Goal: Task Accomplishment & Management: Manage account settings

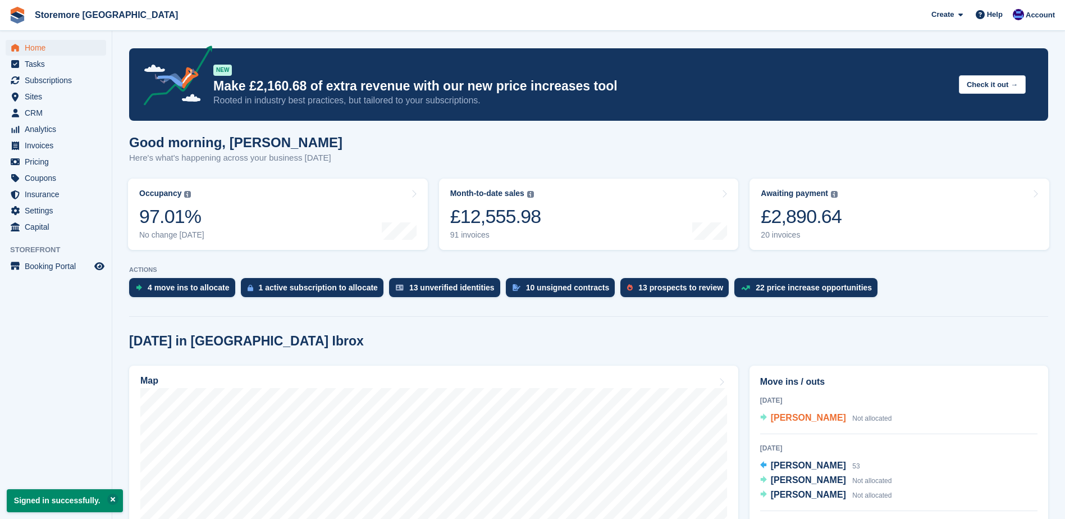
click at [796, 422] on span "[PERSON_NAME]" at bounding box center [808, 418] width 75 height 10
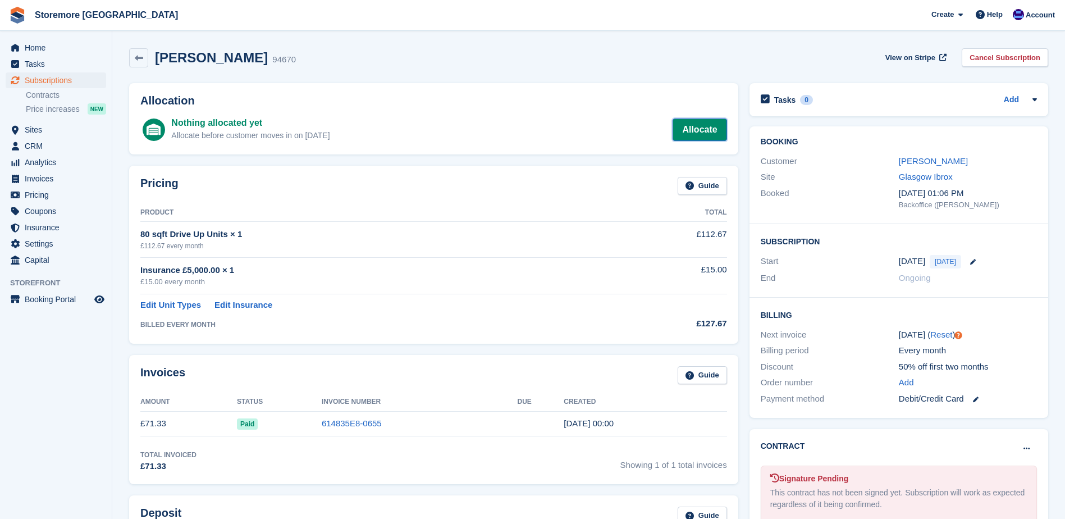
click at [703, 138] on link "Allocate" at bounding box center [699, 129] width 54 height 22
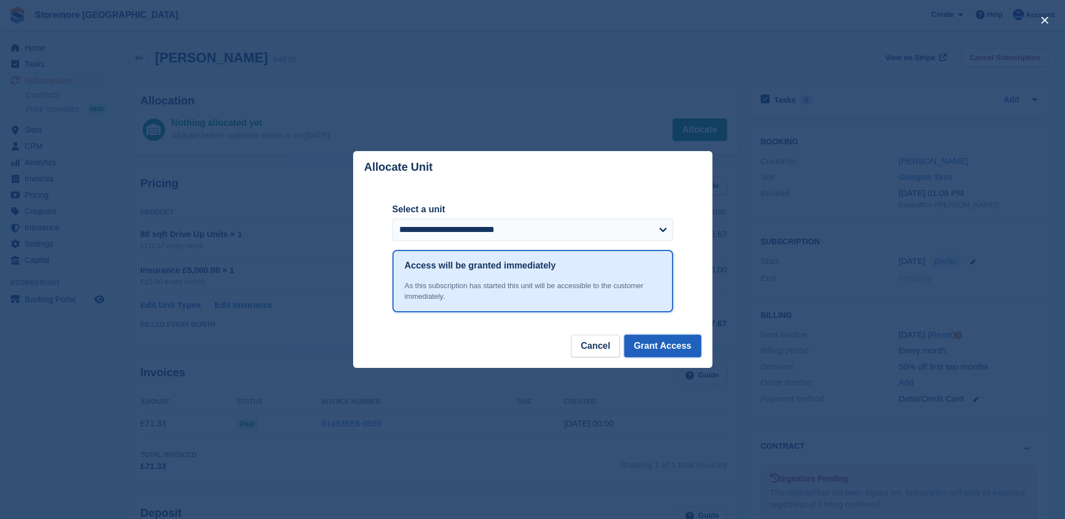
click at [674, 352] on button "Grant Access" at bounding box center [662, 346] width 77 height 22
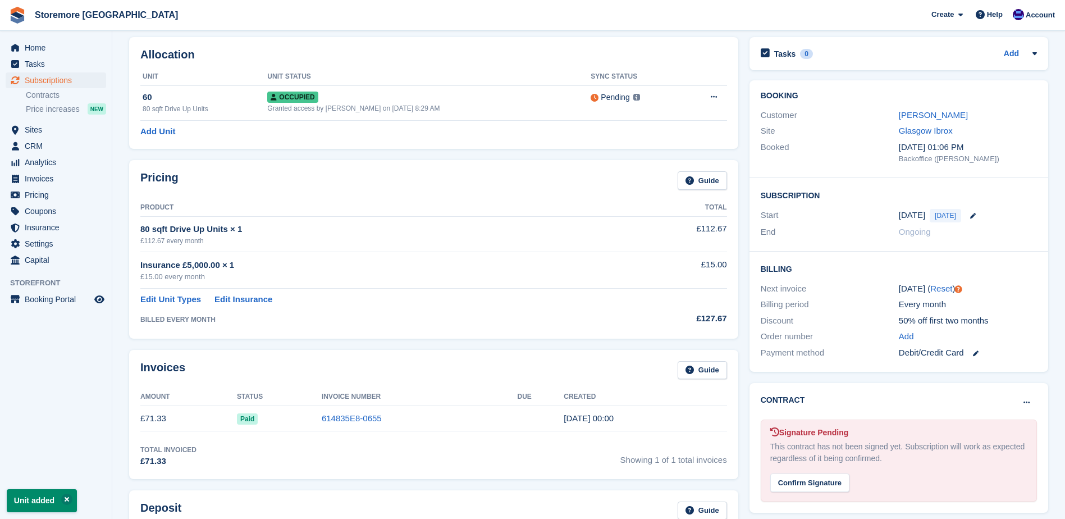
scroll to position [112, 0]
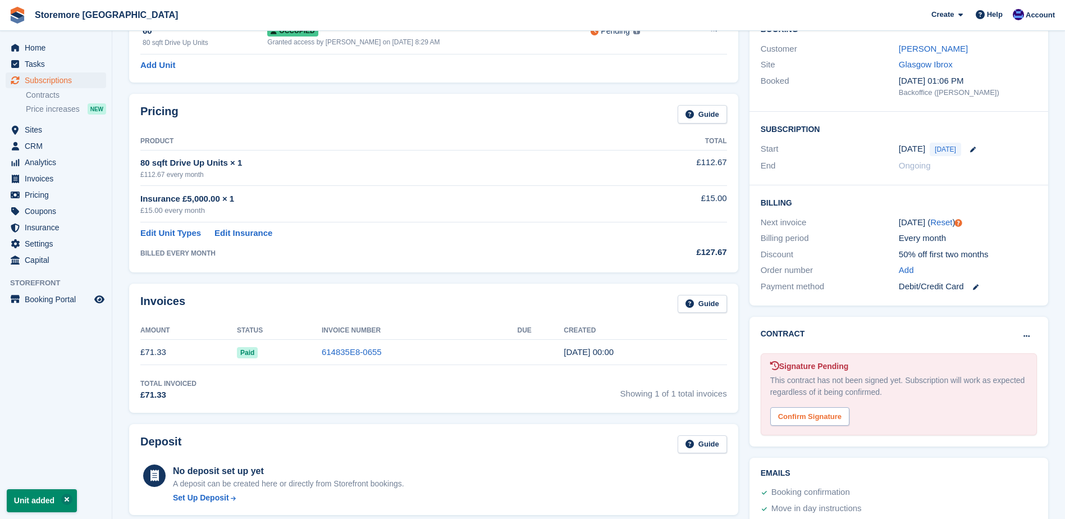
click at [810, 417] on div "Confirm Signature" at bounding box center [809, 416] width 79 height 19
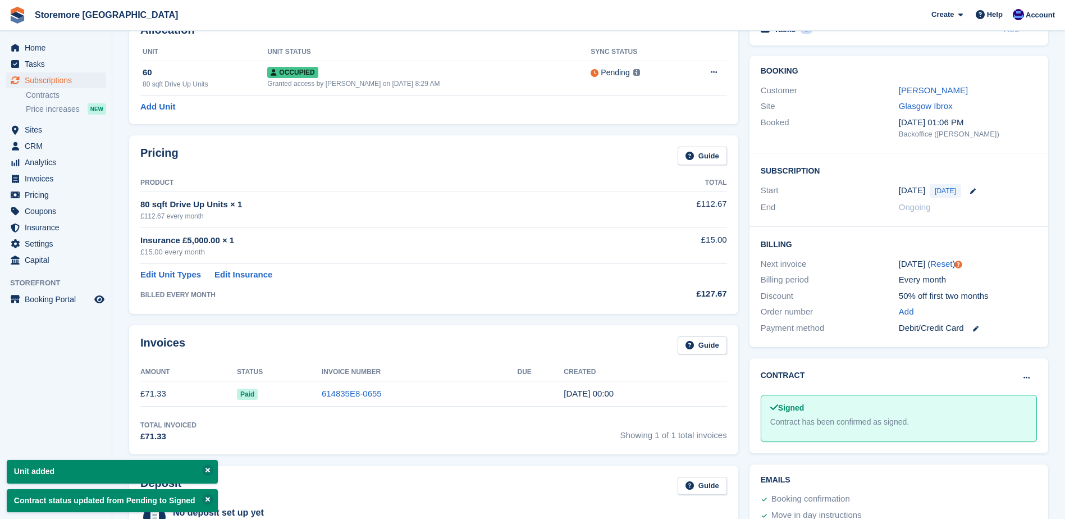
scroll to position [0, 0]
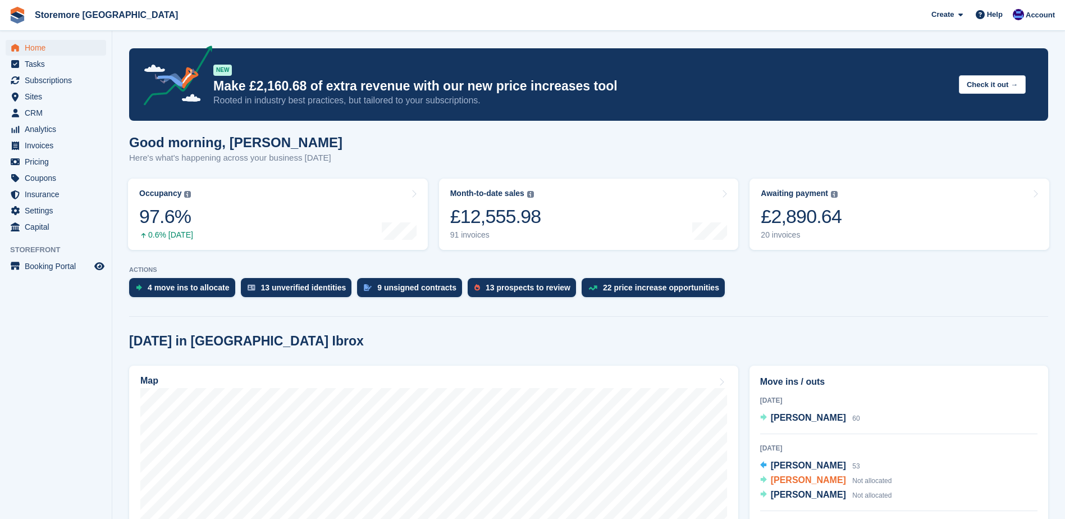
click at [852, 480] on span "Not allocated" at bounding box center [871, 481] width 39 height 8
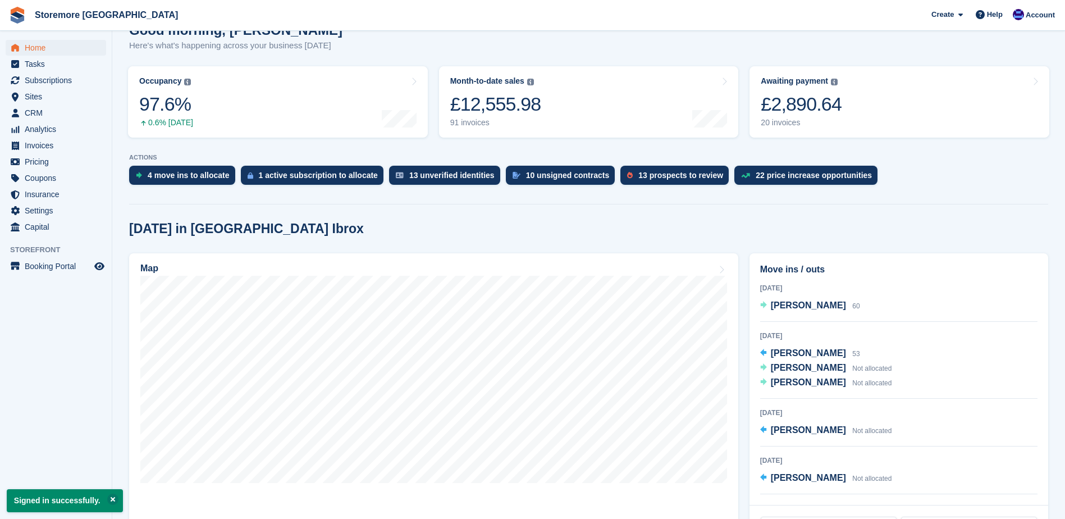
scroll to position [168, 0]
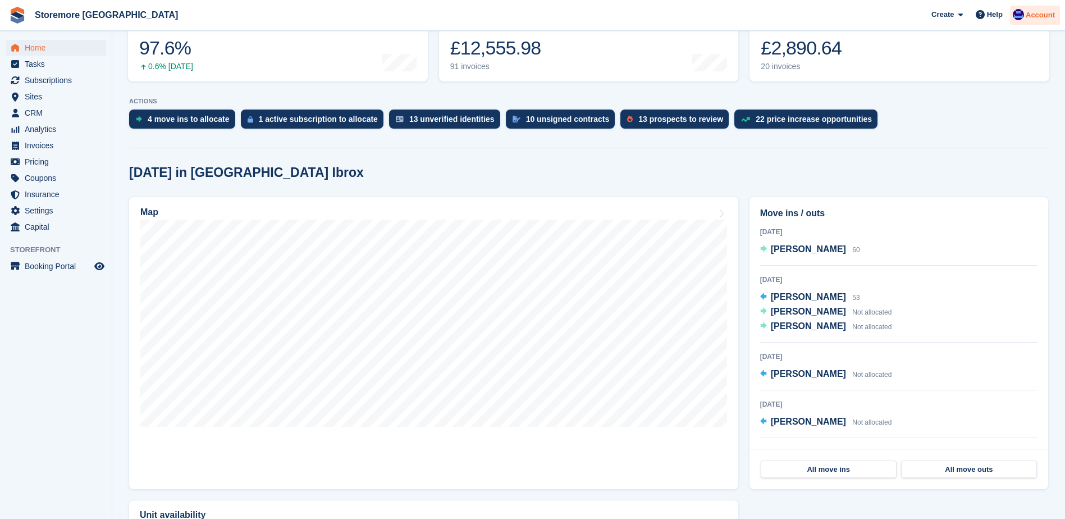
click at [1037, 15] on span "Account" at bounding box center [1039, 15] width 29 height 11
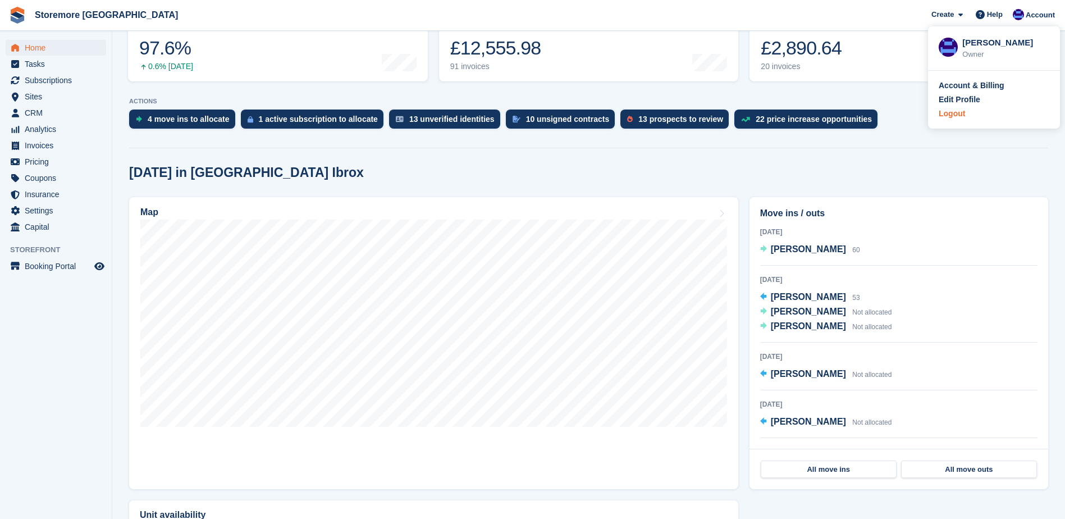
click at [946, 115] on div "Logout" at bounding box center [951, 114] width 26 height 12
